Goal: Check status: Check status

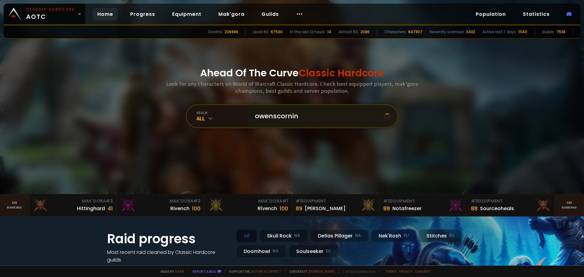
type input "owenscorning"
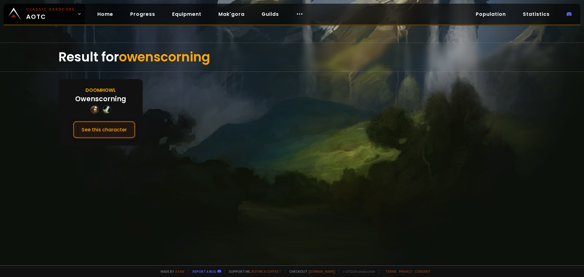
click at [95, 134] on button "See this character" at bounding box center [104, 129] width 62 height 17
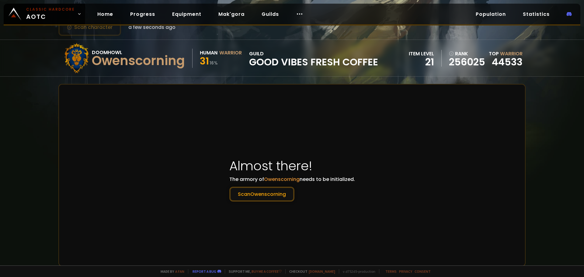
scroll to position [61, 0]
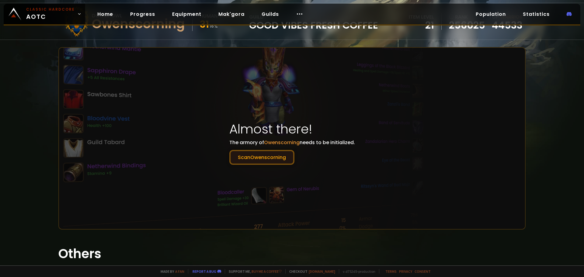
click at [250, 159] on button "Scan Owenscorning" at bounding box center [261, 157] width 65 height 15
click at [253, 158] on button "Scan Owenscorning" at bounding box center [261, 157] width 65 height 15
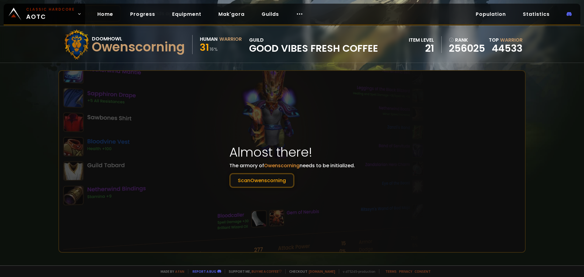
scroll to position [122, 0]
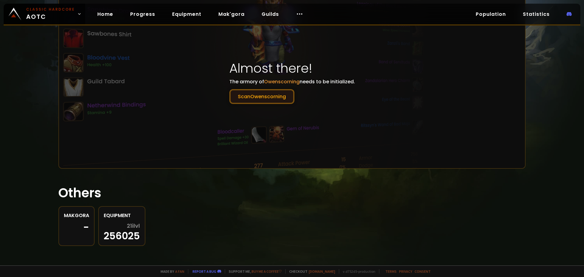
click at [260, 92] on button "Scan Owenscorning" at bounding box center [261, 96] width 65 height 15
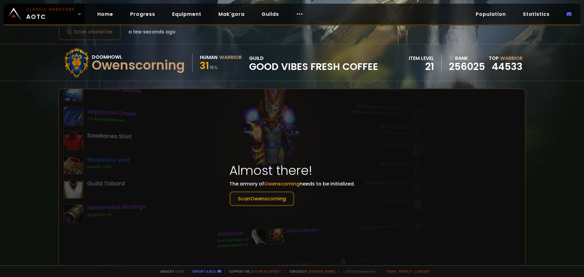
scroll to position [30, 0]
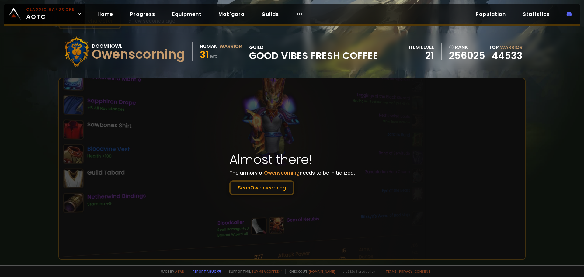
click at [65, 153] on div at bounding box center [292, 168] width 466 height 181
click at [235, 186] on button "Scan Owenscorning" at bounding box center [261, 187] width 65 height 15
click at [236, 189] on button "Scan Owenscorning" at bounding box center [261, 187] width 65 height 15
click at [234, 181] on button "Scan Owenscorning" at bounding box center [261, 187] width 65 height 15
click at [234, 180] on button "Scan Owenscorning" at bounding box center [261, 187] width 65 height 15
